Goal: Communication & Community: Ask a question

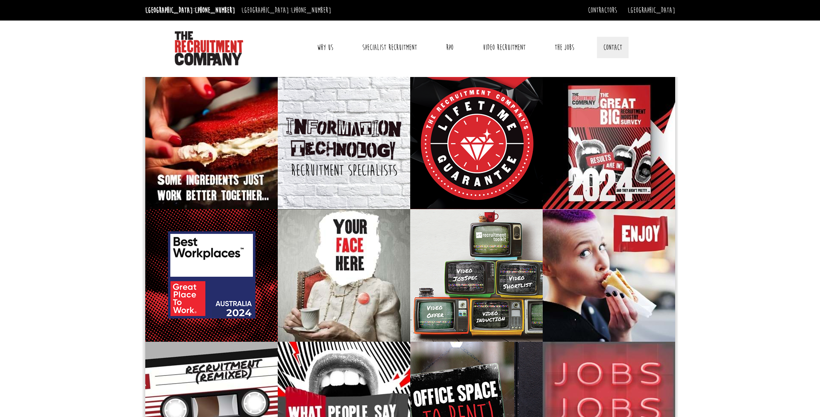
click at [618, 46] on link "Contact" at bounding box center [613, 47] width 32 height 21
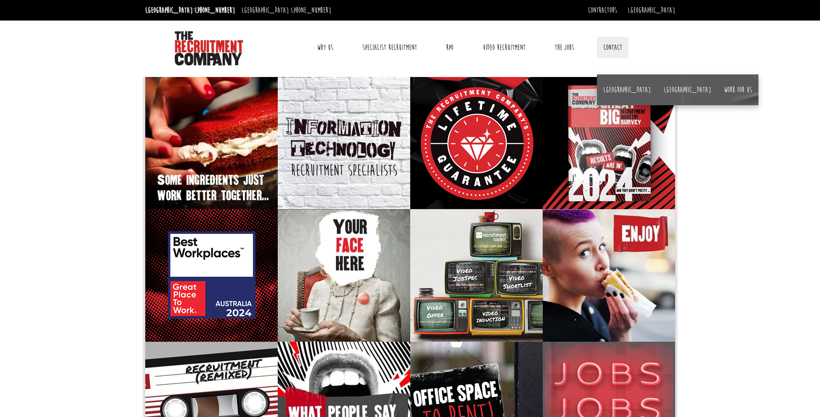
click at [618, 46] on link "Contact" at bounding box center [613, 47] width 32 height 21
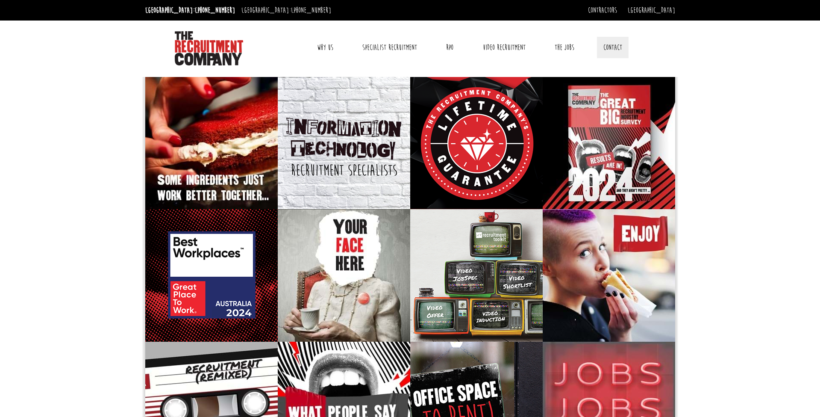
click at [618, 46] on link "Contact" at bounding box center [613, 47] width 32 height 21
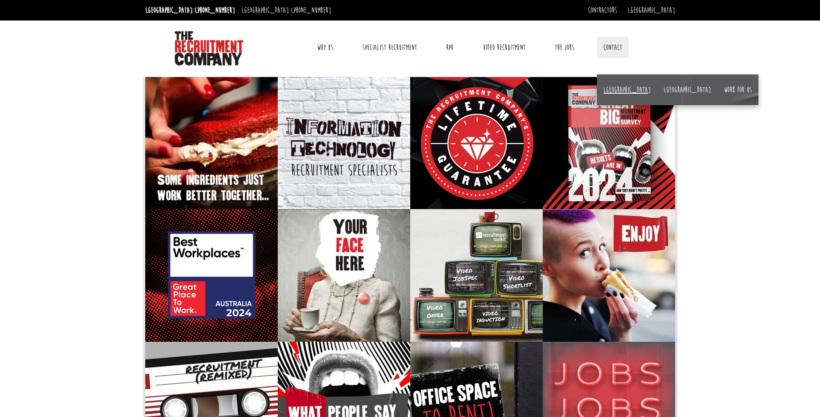
click at [608, 90] on link "[GEOGRAPHIC_DATA]" at bounding box center [627, 89] width 47 height 9
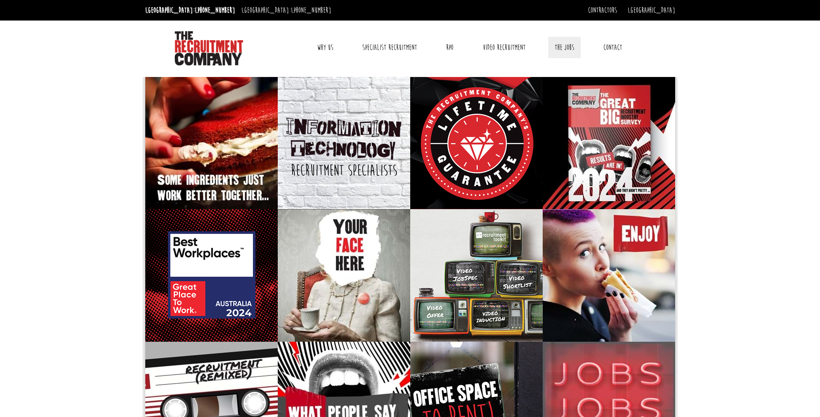
click at [569, 47] on link "The Jobs" at bounding box center [565, 47] width 32 height 21
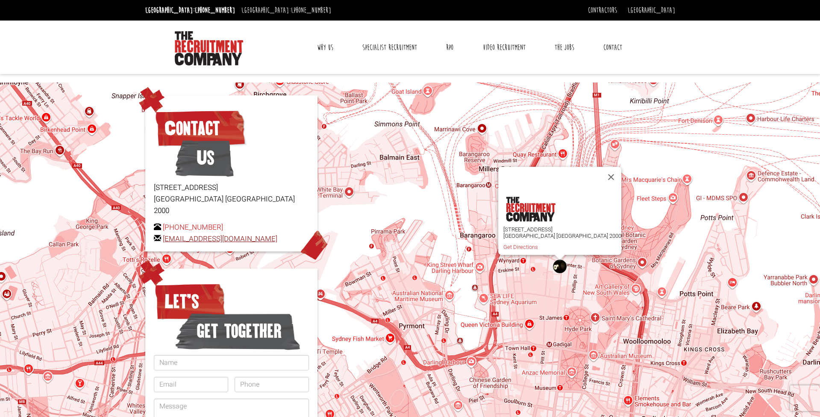
drag, startPoint x: 281, startPoint y: 226, endPoint x: 165, endPoint y: 228, distance: 116.7
click at [165, 228] on p "+61 2 8346 6700 hello@therecruitmentcompany.com" at bounding box center [231, 232] width 155 height 23
copy p "[EMAIL_ADDRESS][DOMAIN_NAME]"
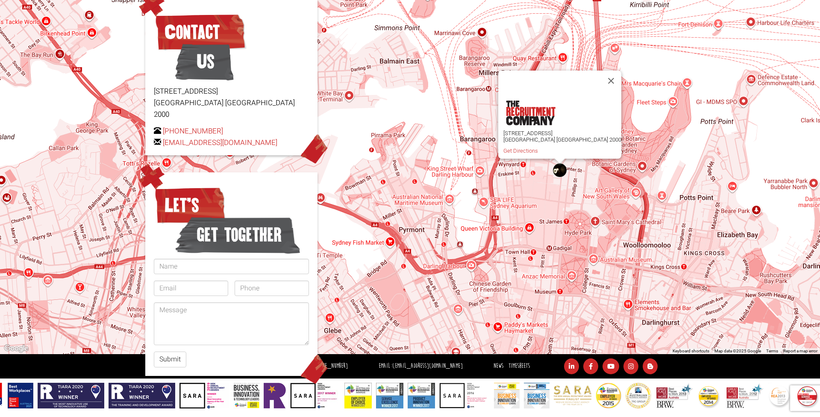
scroll to position [96, 0]
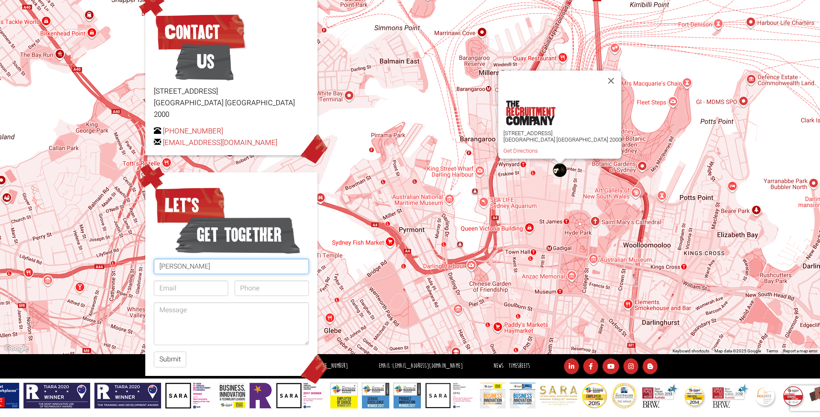
type input "Helen Hernandez"
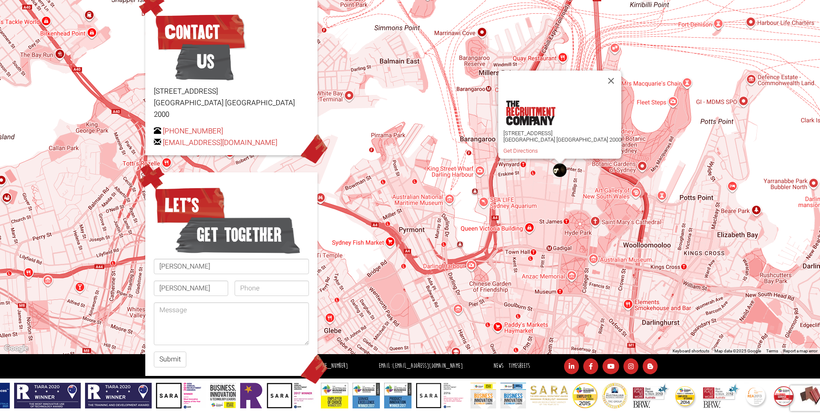
click at [109, 292] on div "Level 15, 1 Castlereagh Street Sydney NSW 2000 Get Directions" at bounding box center [410, 170] width 820 height 368
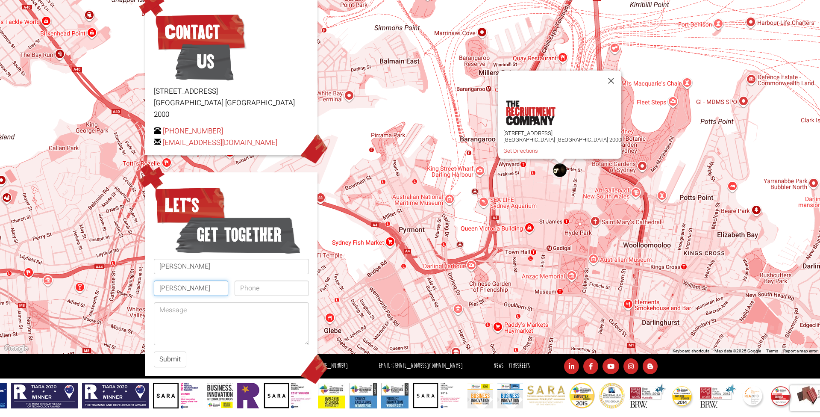
click at [187, 281] on input "helen" at bounding box center [191, 287] width 74 height 15
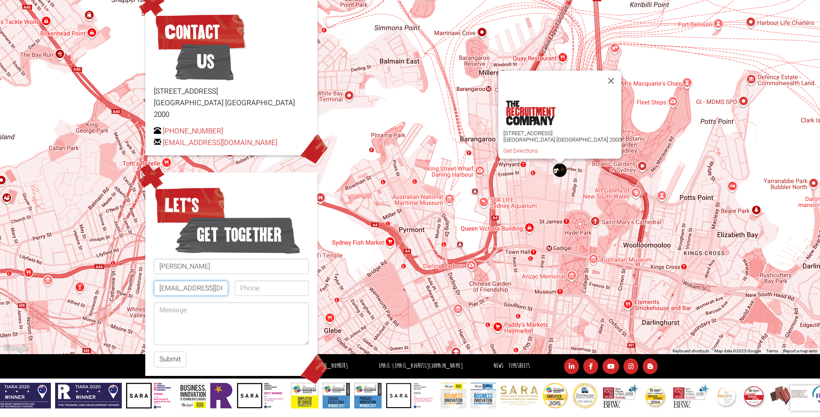
type input "helen_her997@outlook.com"
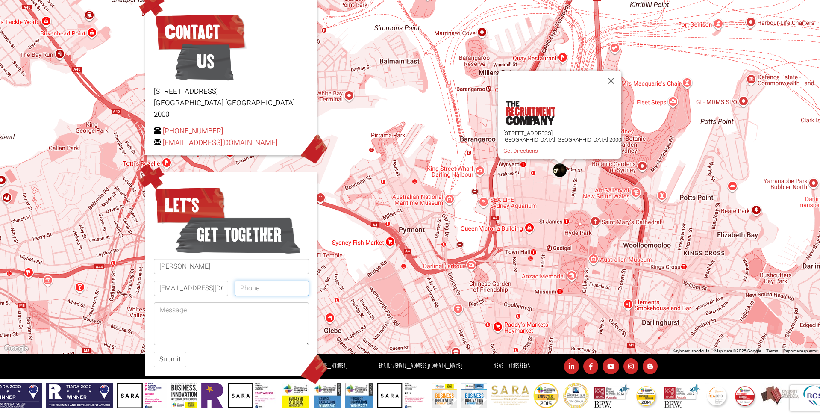
paste input "[EMAIL_ADDRESS][DOMAIN_NAME]"
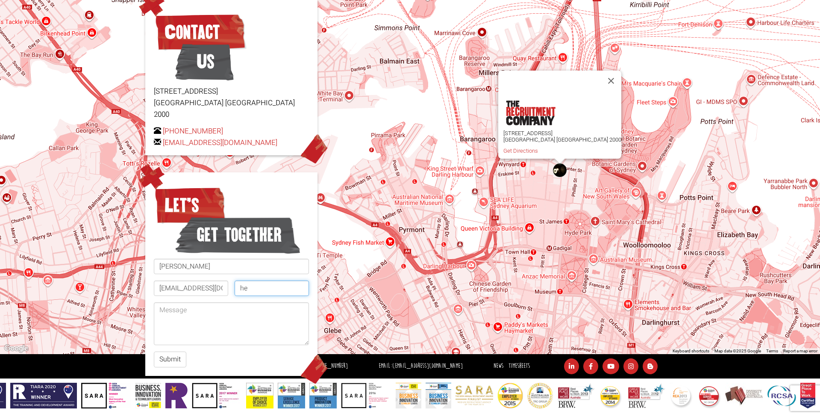
type input "h"
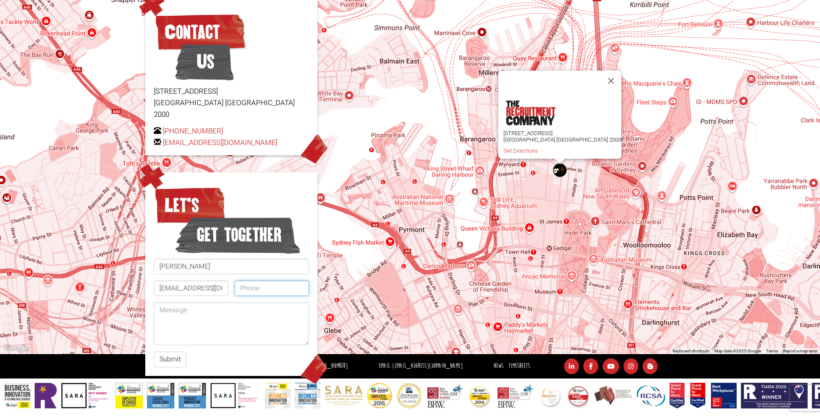
paste input "0468 589 082"
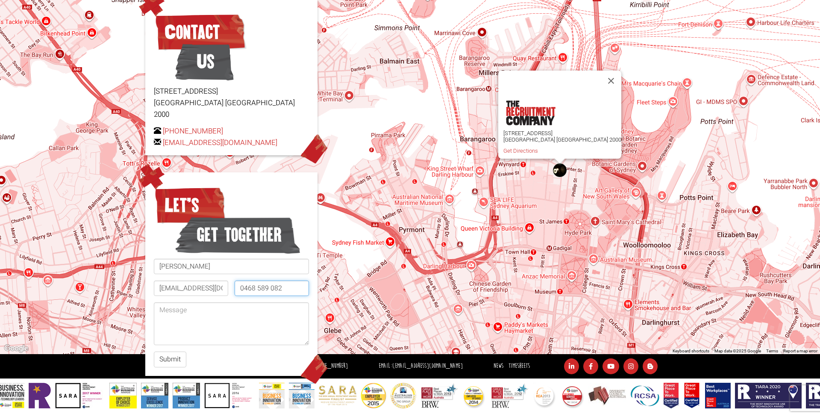
type input "0468 589 082"
click at [224, 302] on textarea at bounding box center [231, 323] width 155 height 43
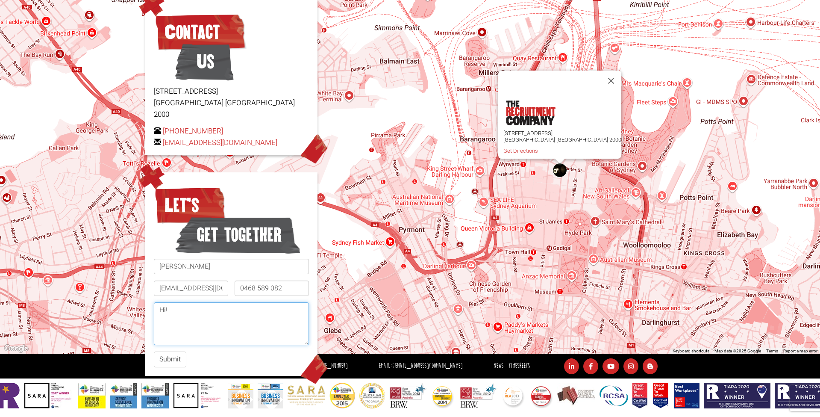
click at [182, 307] on textarea "Hi!" at bounding box center [231, 323] width 155 height 43
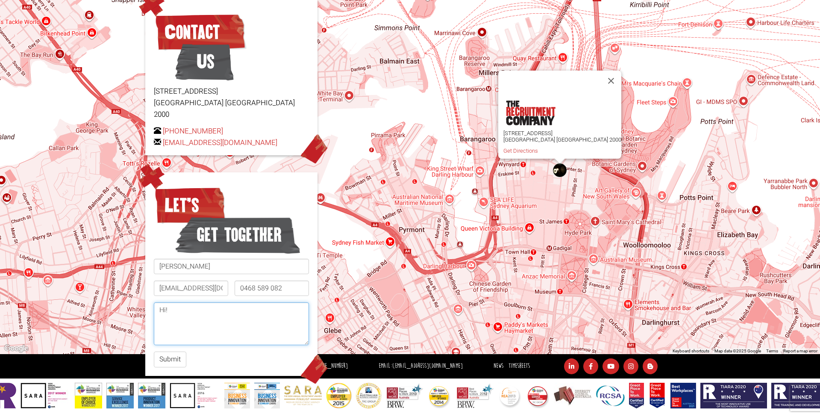
drag, startPoint x: 165, startPoint y: 310, endPoint x: 150, endPoint y: 291, distance: 25.2
click at [150, 291] on div "Let’s get together Helen Hernandez helen_her997@outlook.com 0468 589 082 Hi! Su…" at bounding box center [231, 274] width 172 height 204
paste textarea "ello! My name is Helen Hernandez, I am visitng from the US on a working holiday…"
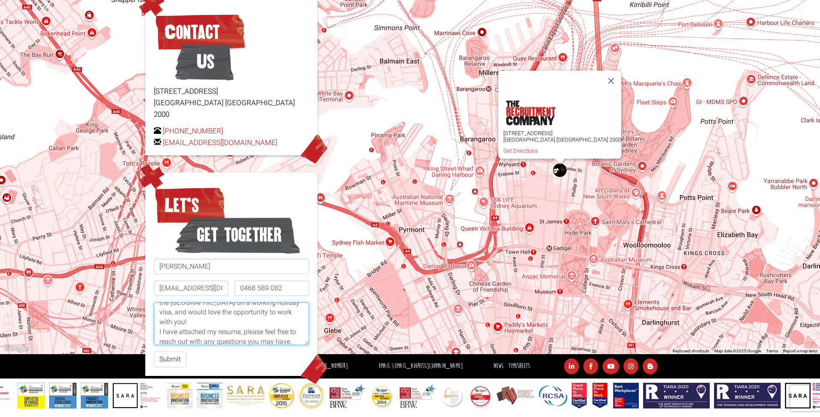
scroll to position [32, 0]
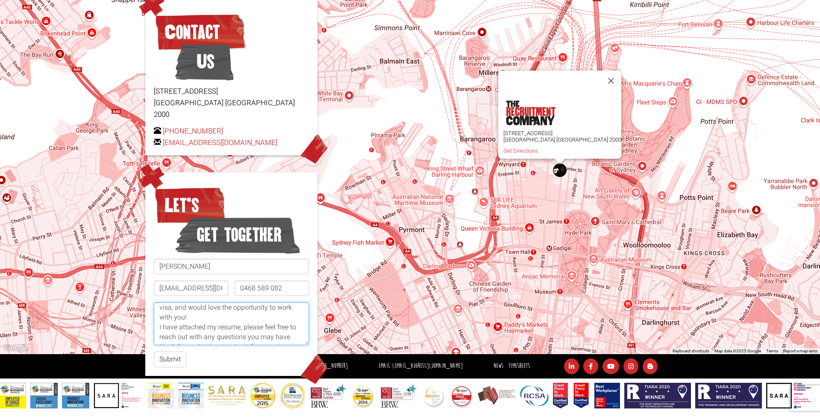
drag, startPoint x: 248, startPoint y: 305, endPoint x: 155, endPoint y: 304, distance: 92.8
click at [155, 304] on textarea "Hello! My name is Helen Hernandez, I am visitng from the US on a working holida…" at bounding box center [231, 323] width 155 height 43
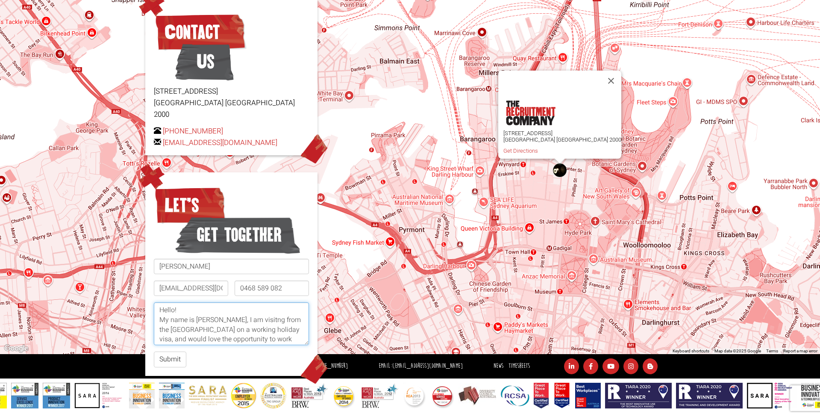
scroll to position [0, 0]
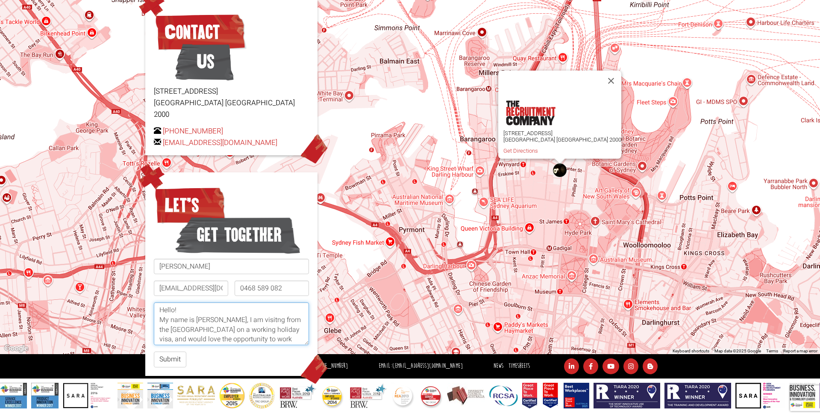
drag, startPoint x: 216, startPoint y: 307, endPoint x: 246, endPoint y: 307, distance: 30.4
click at [246, 307] on textarea "Hello! My name is Helen Hernandez, I am visitng from the US on a working holida…" at bounding box center [231, 323] width 155 height 43
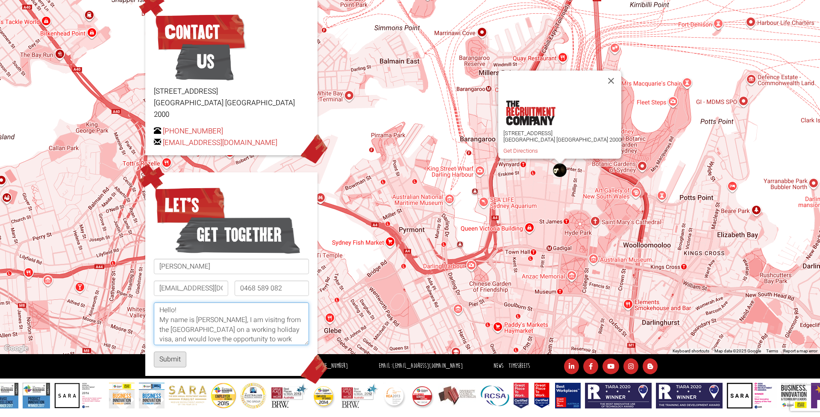
type textarea "Hello! My name is Helen, I am visitng from the US on a working holiday visa, an…"
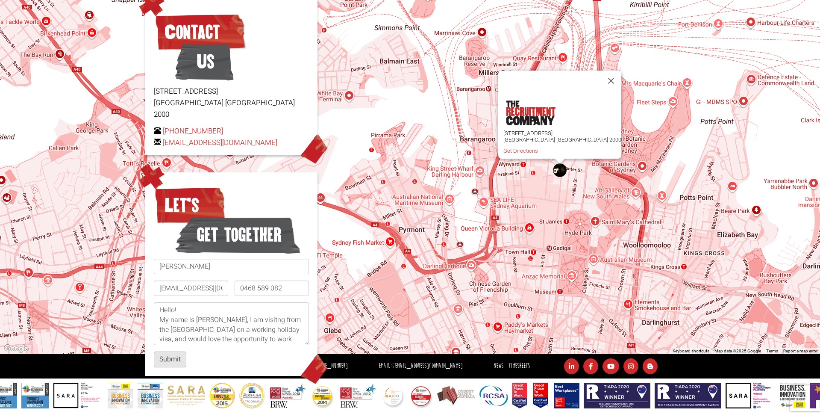
click at [172, 351] on button "Submit" at bounding box center [170, 359] width 32 height 16
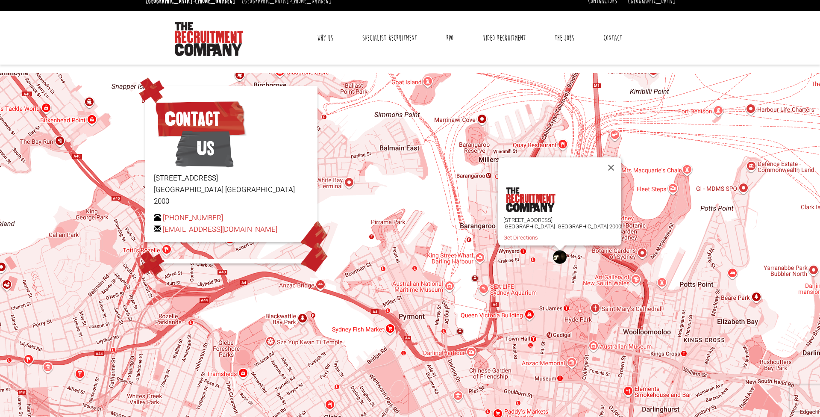
scroll to position [2, 0]
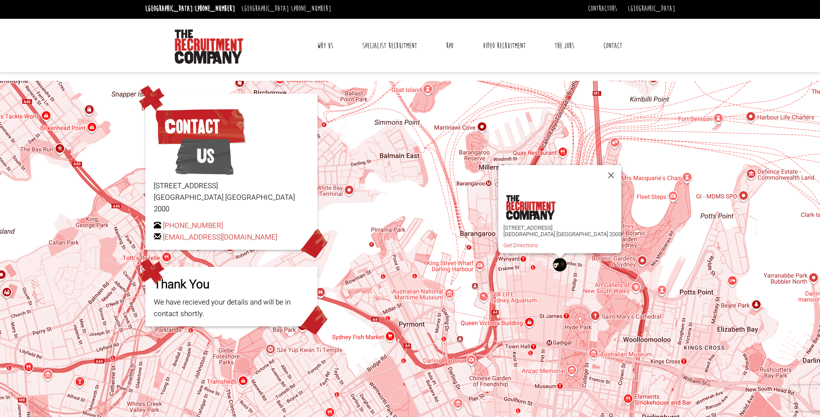
drag, startPoint x: 280, startPoint y: 226, endPoint x: 165, endPoint y: 231, distance: 115.5
click at [165, 231] on div "Contact Us Level 15, 1 Castlereagh Street Sydney NSW 2000 +61 2 8346 6700 hello…" at bounding box center [231, 172] width 172 height 156
drag, startPoint x: 285, startPoint y: 227, endPoint x: 164, endPoint y: 229, distance: 121.4
click at [164, 229] on p "+61 2 8346 6700 hello@therecruitmentcompany.com" at bounding box center [231, 231] width 155 height 23
copy p "[EMAIL_ADDRESS][DOMAIN_NAME]"
